Goal: Transaction & Acquisition: Purchase product/service

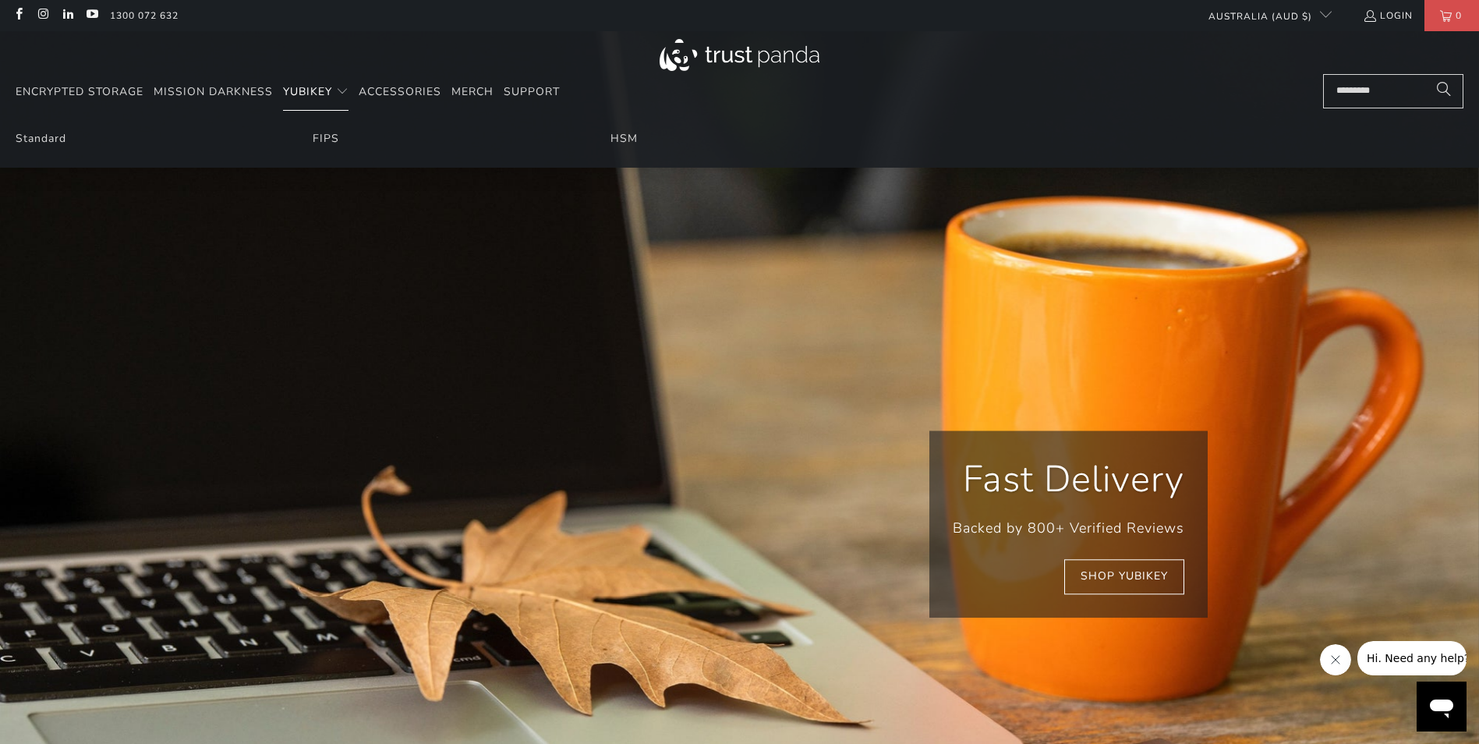
click at [345, 97] on span "Translation missing: en.navigation.header.main_nav" at bounding box center [342, 92] width 12 height 12
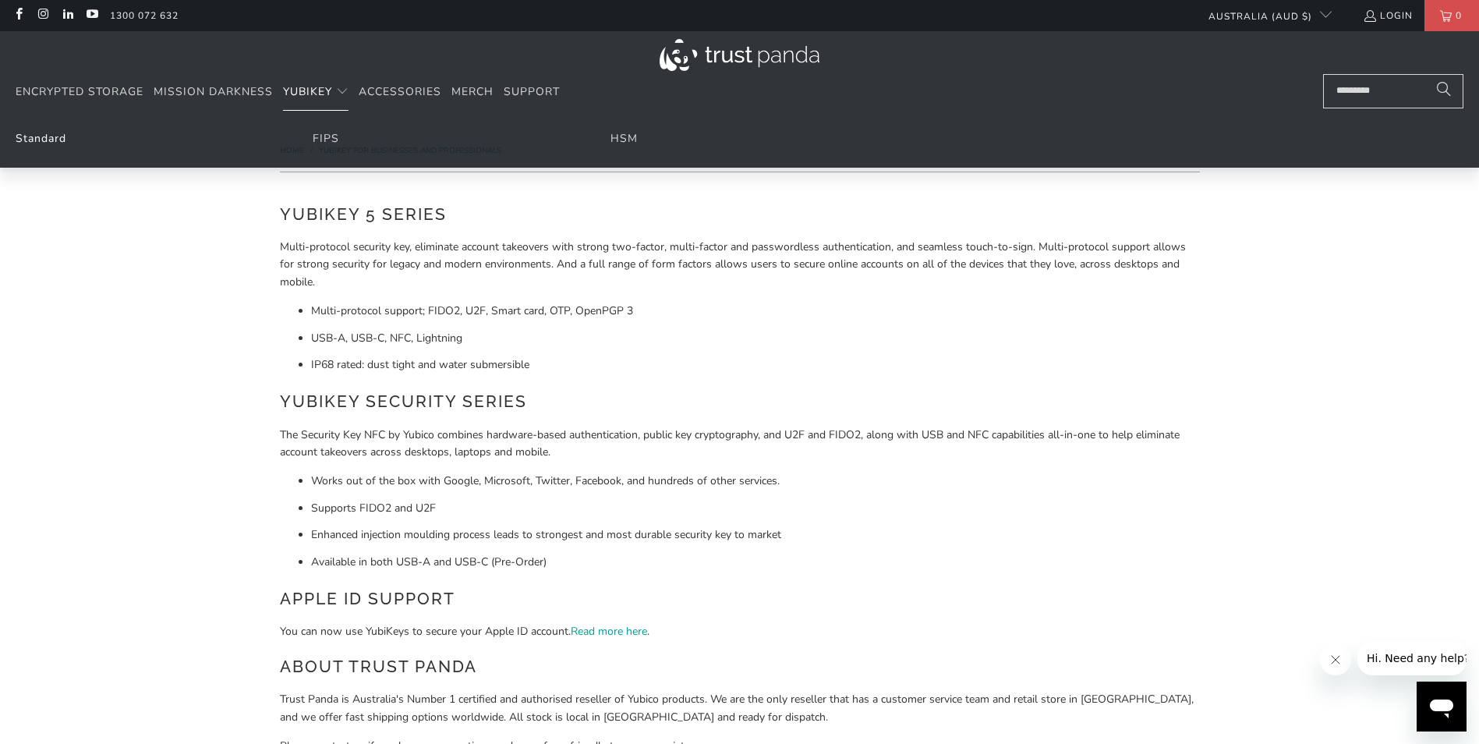
click at [43, 131] on link "Standard" at bounding box center [41, 138] width 51 height 15
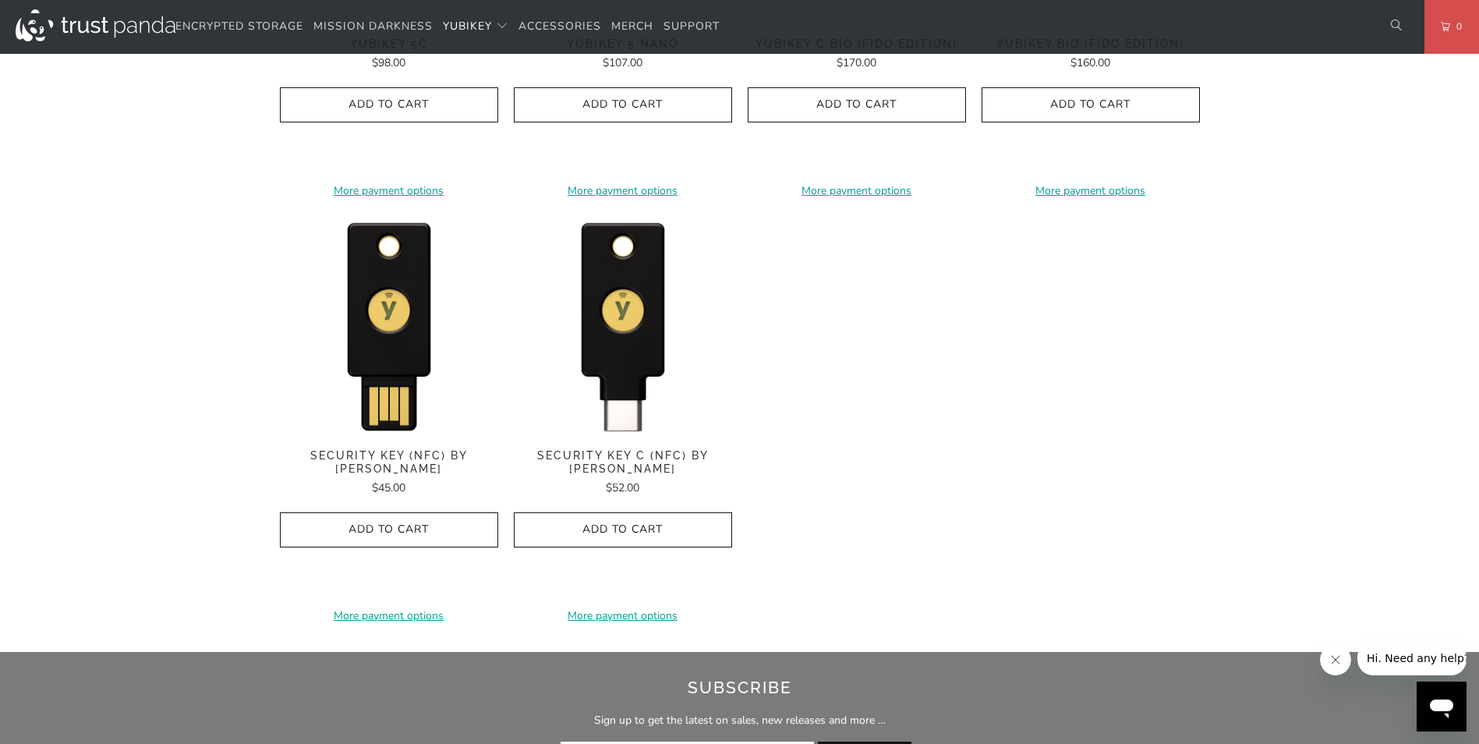
scroll to position [1482, 0]
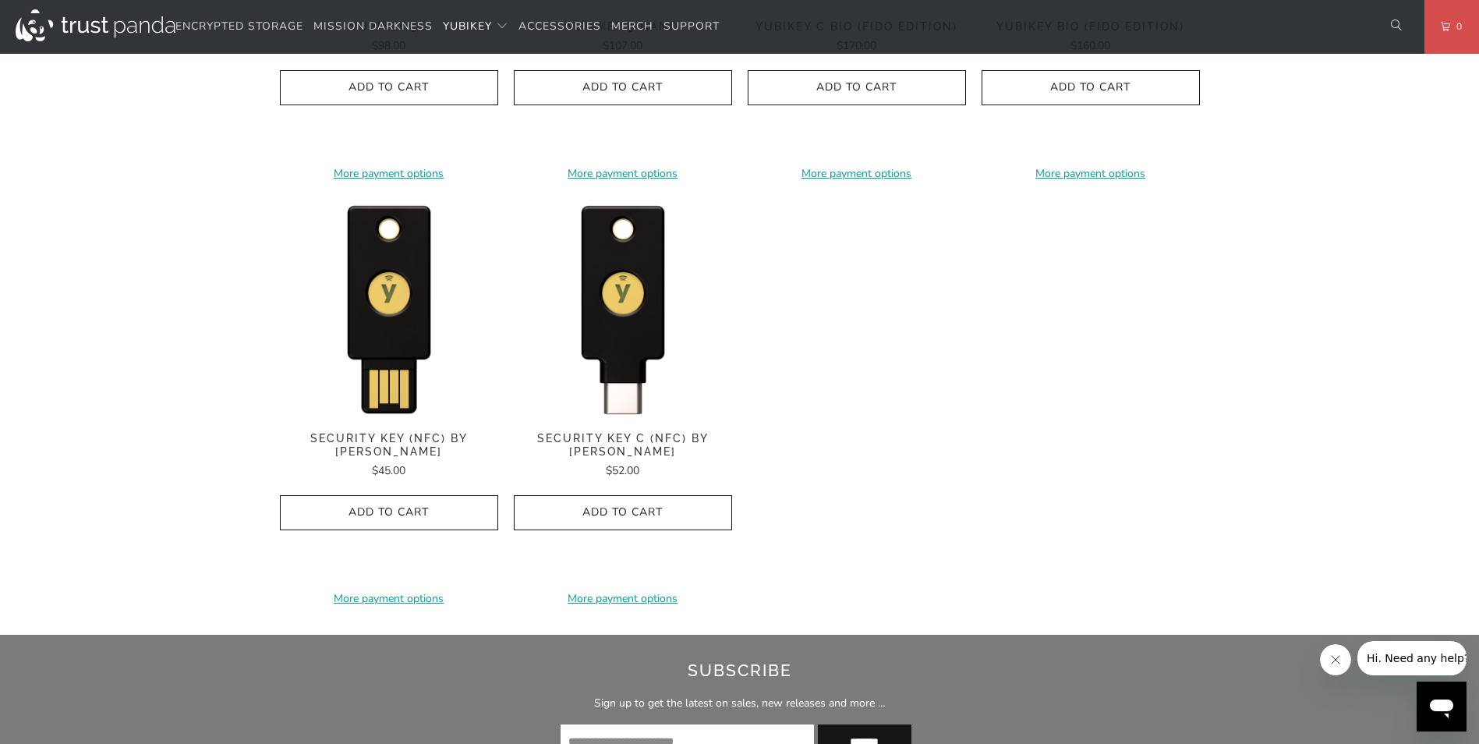
click at [693, 519] on button "Add to Cart" at bounding box center [623, 512] width 218 height 35
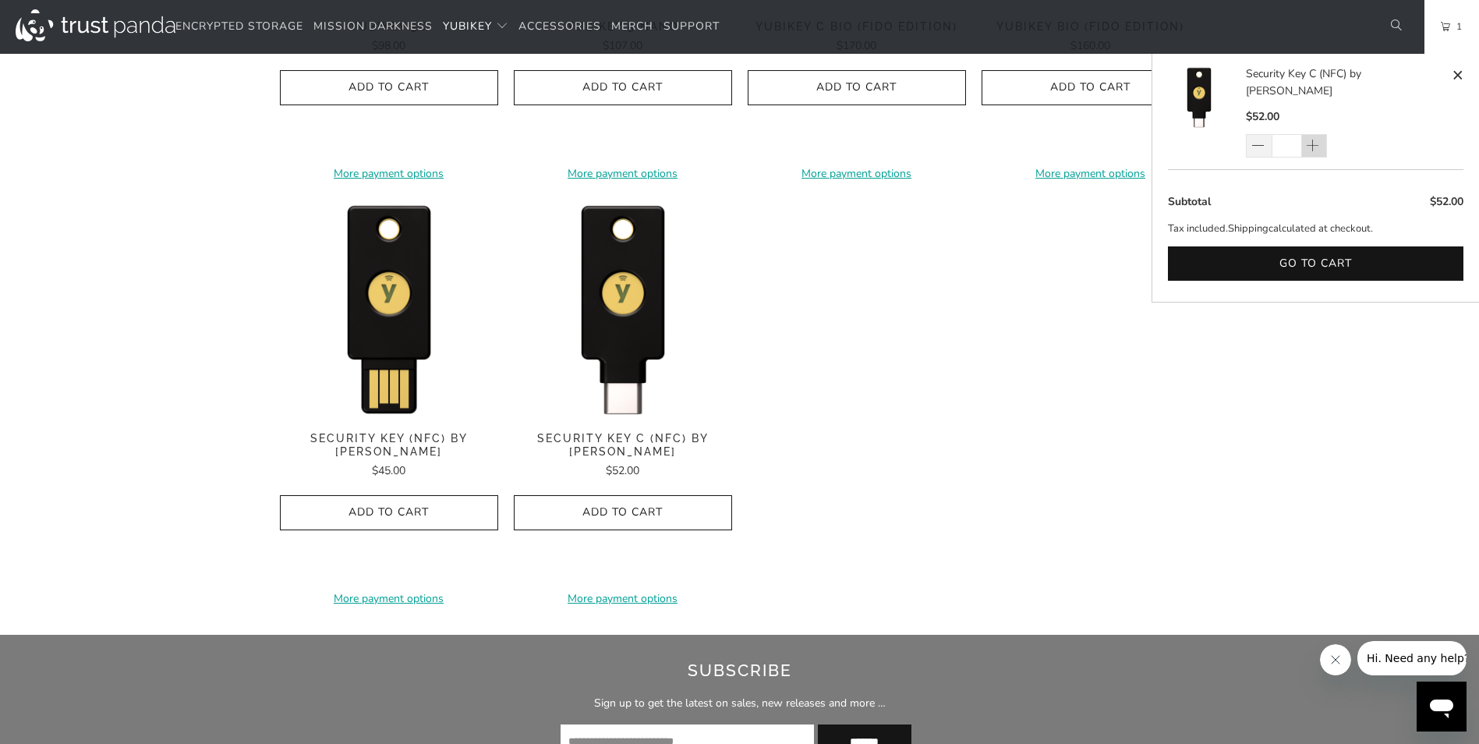
click at [1319, 139] on span at bounding box center [1313, 147] width 16 height 16
type input "*"
click at [1319, 134] on div "*" at bounding box center [1296, 145] width 101 height 23
click at [1312, 139] on span at bounding box center [1313, 147] width 16 height 16
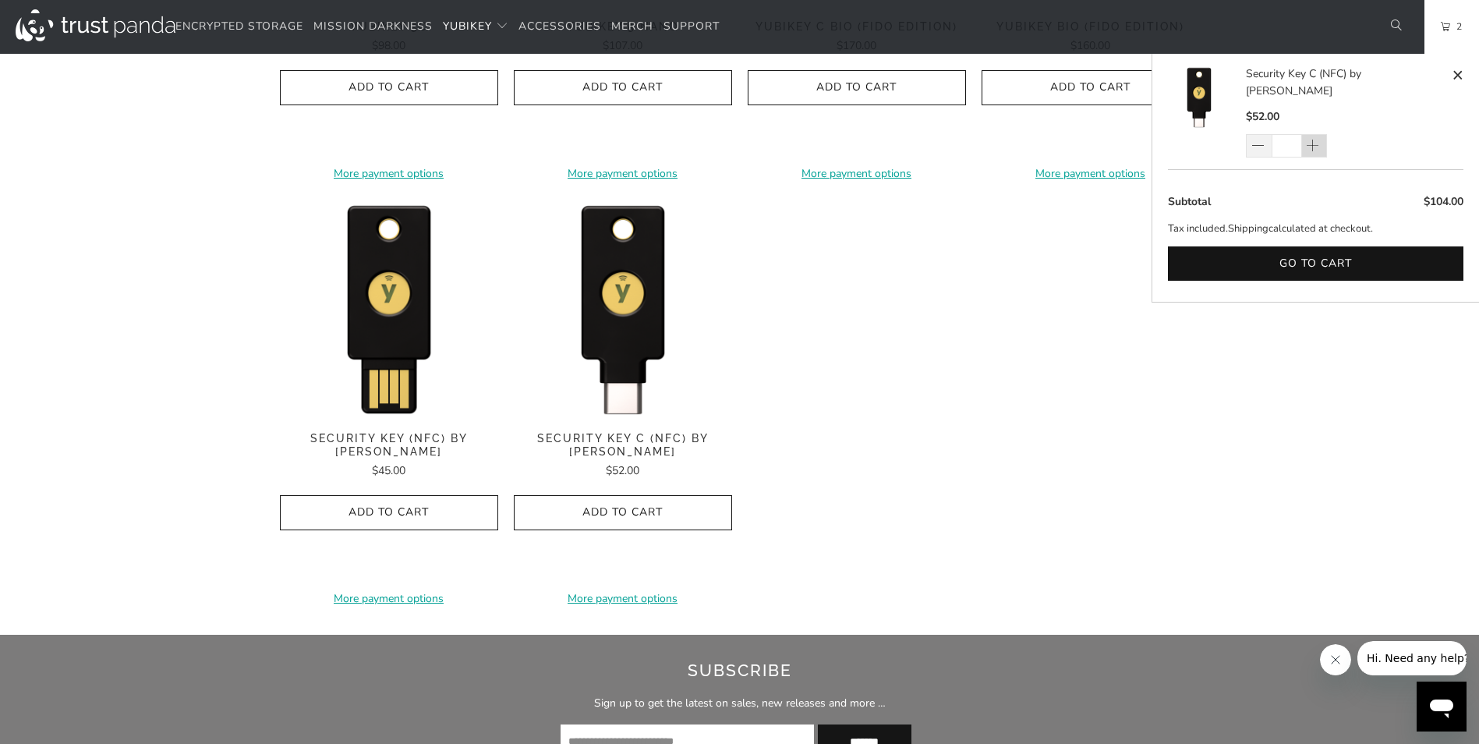
type input "*"
click at [1313, 134] on div "*" at bounding box center [1296, 145] width 101 height 23
click at [1313, 139] on span at bounding box center [1313, 147] width 16 height 16
type input "*"
click at [1313, 134] on div "*" at bounding box center [1296, 145] width 101 height 23
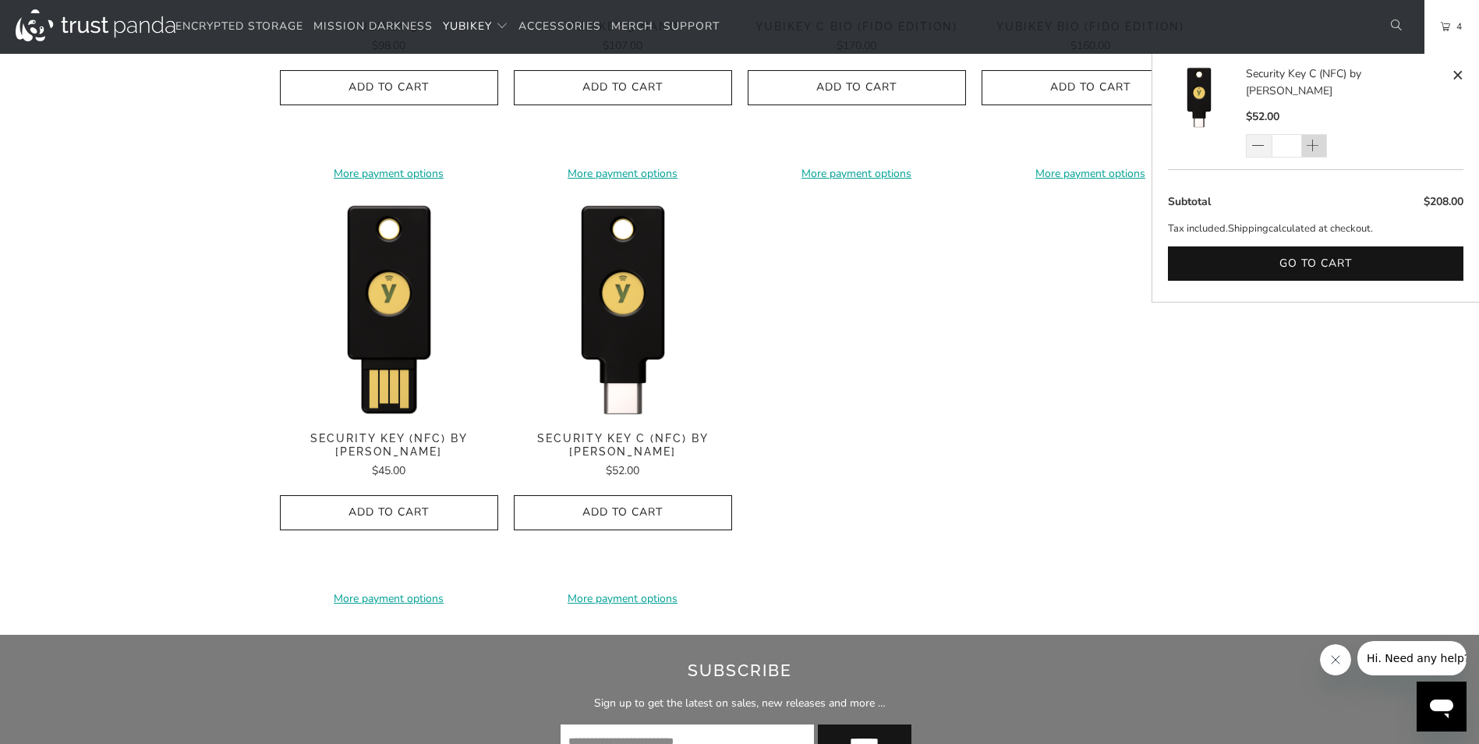
click at [1317, 139] on span at bounding box center [1313, 147] width 16 height 16
type input "*"
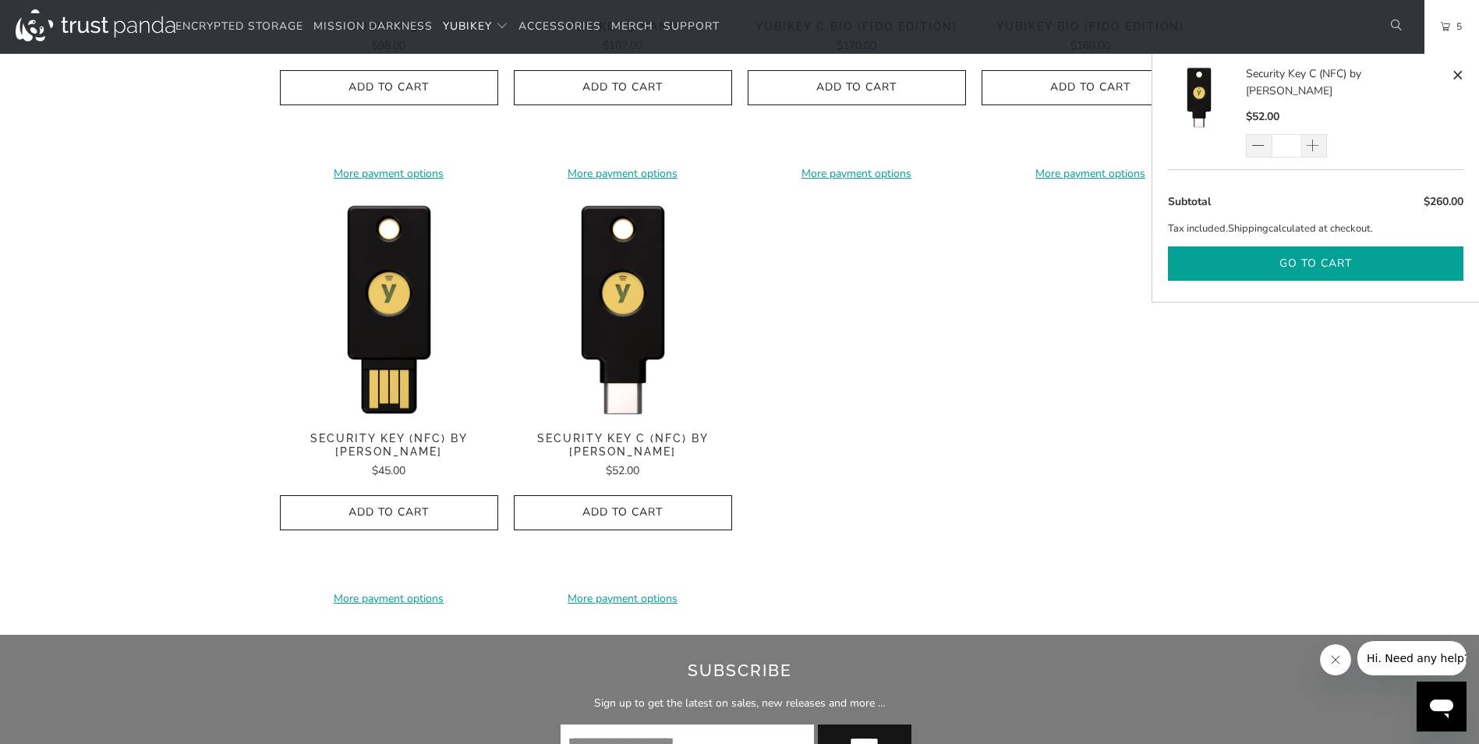
click at [1303, 247] on button "Go to cart" at bounding box center [1316, 263] width 296 height 35
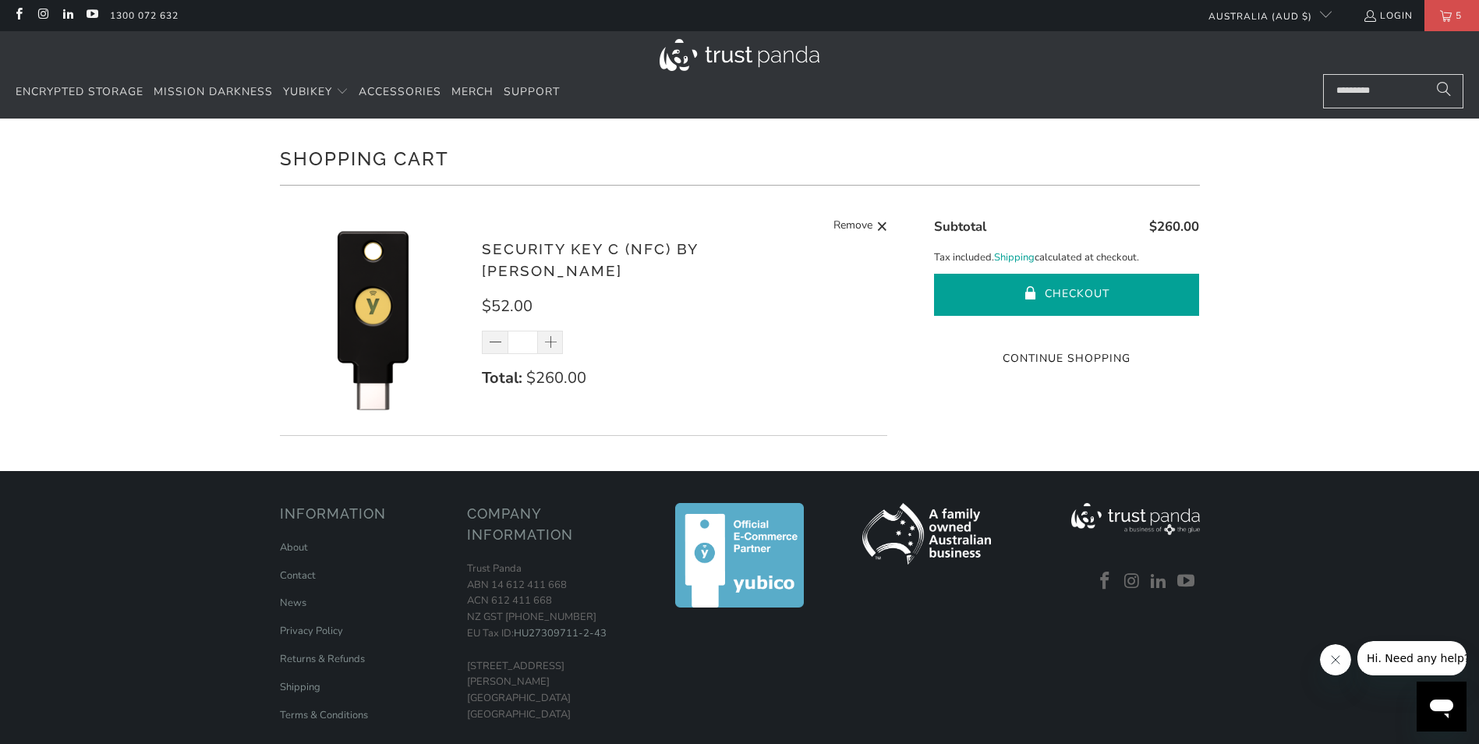
click at [1088, 285] on button "Checkout" at bounding box center [1066, 295] width 265 height 42
